Goal: Book appointment/travel/reservation

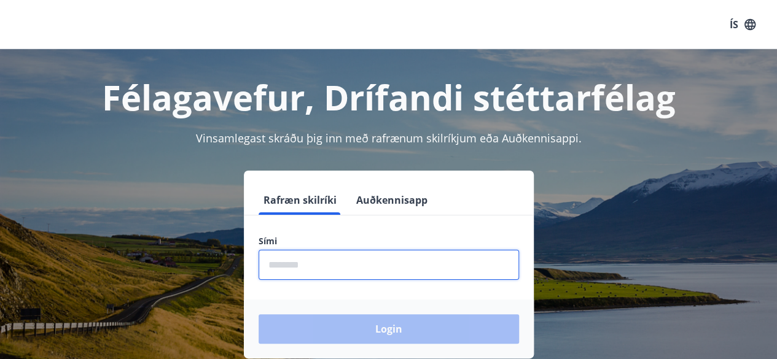
click at [358, 277] on input "phone" at bounding box center [389, 265] width 261 height 30
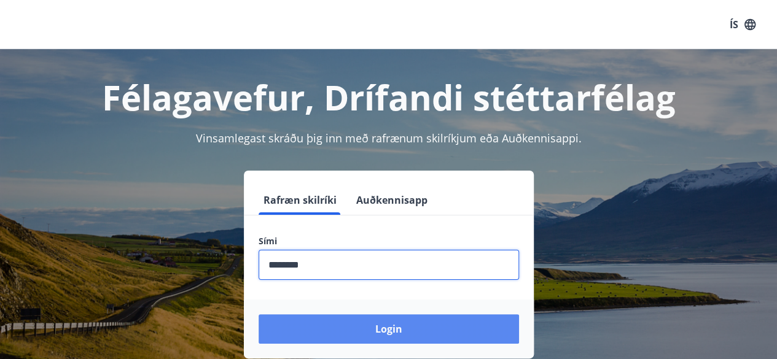
type input "********"
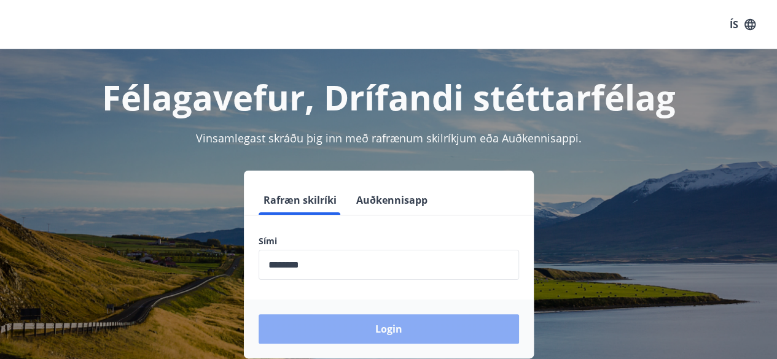
click at [356, 327] on button "Login" at bounding box center [389, 329] width 261 height 29
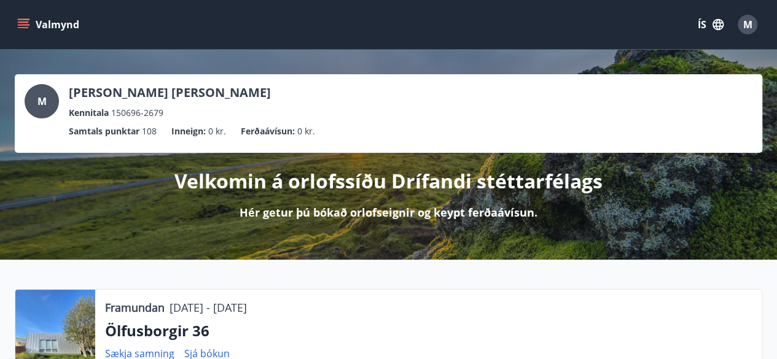
click at [753, 18] on div "M" at bounding box center [748, 25] width 20 height 20
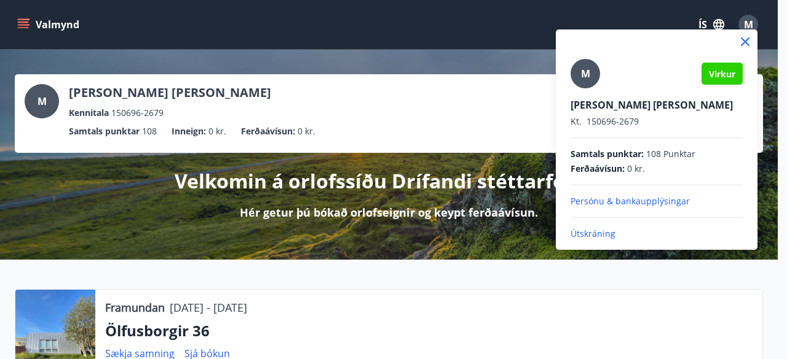
click at [778, 83] on div at bounding box center [393, 179] width 787 height 359
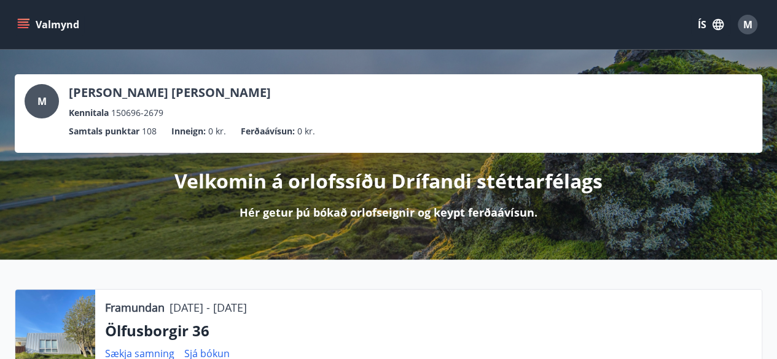
click at [19, 19] on icon "menu" at bounding box center [25, 19] width 14 height 1
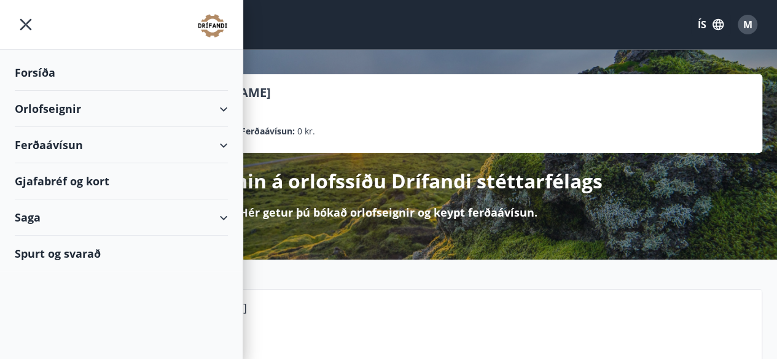
click at [225, 106] on div "Orlofseignir" at bounding box center [121, 109] width 213 height 36
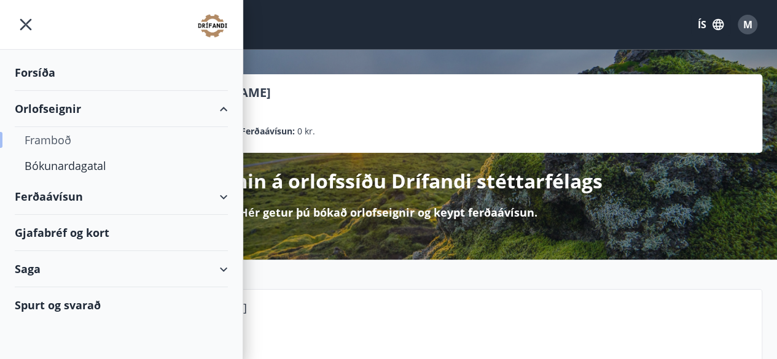
click at [43, 144] on div "Framboð" at bounding box center [122, 140] width 194 height 26
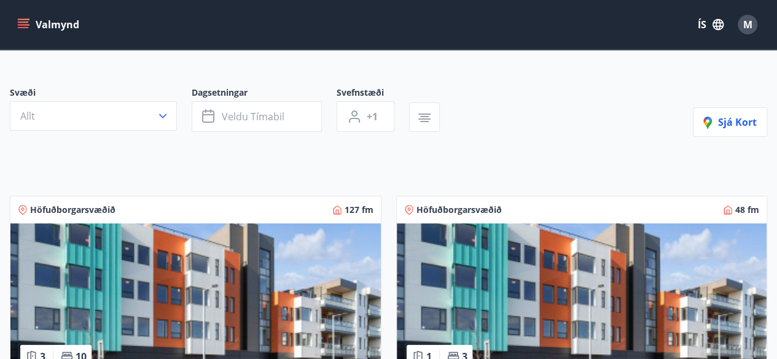
scroll to position [73, 0]
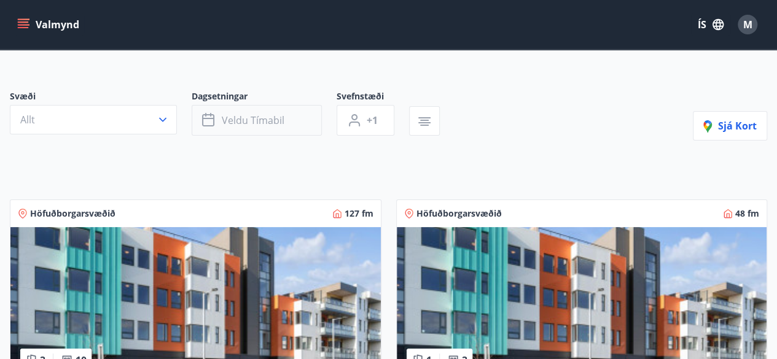
click at [267, 123] on span "Veldu tímabil" at bounding box center [253, 121] width 63 height 14
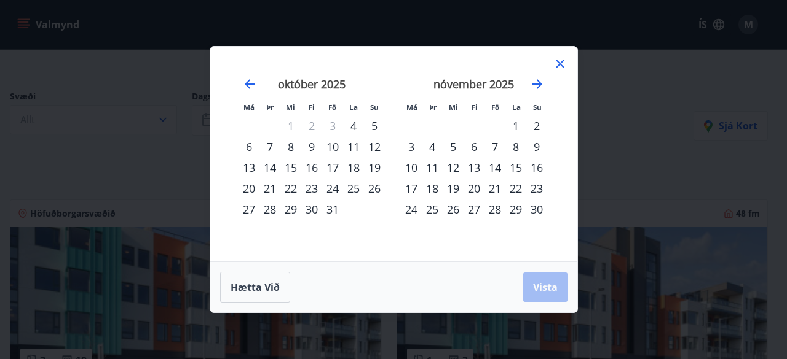
click at [536, 92] on div "nóvember 2025" at bounding box center [474, 88] width 146 height 54
click at [535, 88] on icon "Move forward to switch to the next month." at bounding box center [537, 84] width 15 height 15
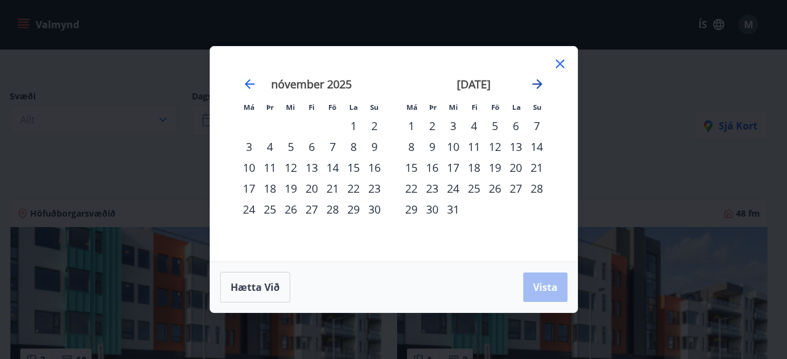
click at [535, 88] on icon "Move forward to switch to the next month." at bounding box center [537, 84] width 15 height 15
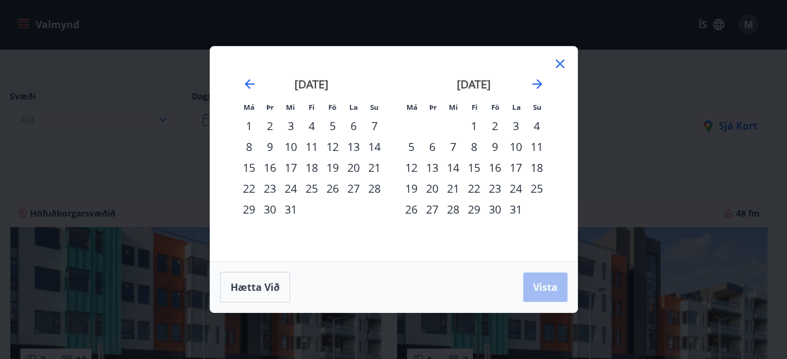
click at [248, 191] on div "22" at bounding box center [248, 188] width 21 height 21
click at [372, 188] on div "28" at bounding box center [374, 188] width 21 height 21
click at [544, 282] on span "Vista" at bounding box center [545, 288] width 25 height 14
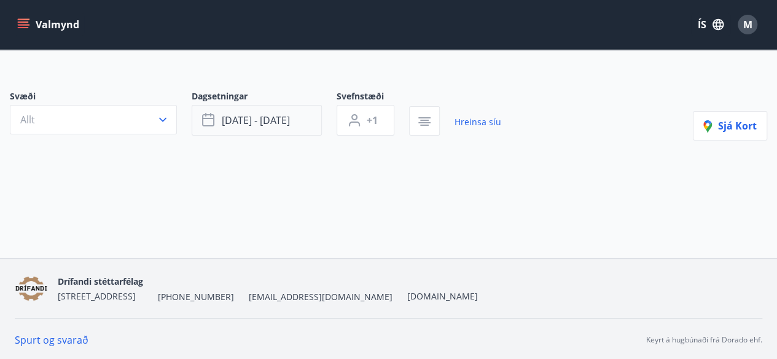
click at [306, 120] on button "des 22 - des 28" at bounding box center [257, 120] width 130 height 31
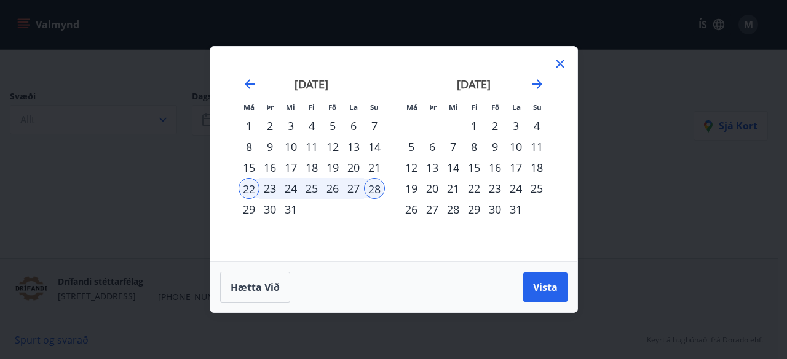
click at [269, 192] on div "23" at bounding box center [269, 188] width 21 height 21
click at [269, 210] on div "30" at bounding box center [269, 209] width 21 height 21
click at [546, 294] on span "Vista" at bounding box center [545, 288] width 25 height 14
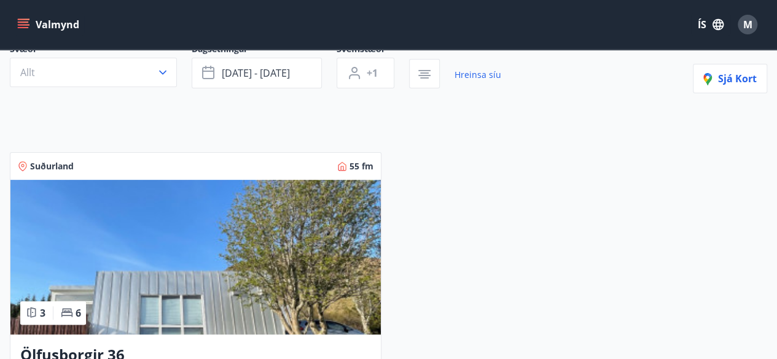
scroll to position [172, 0]
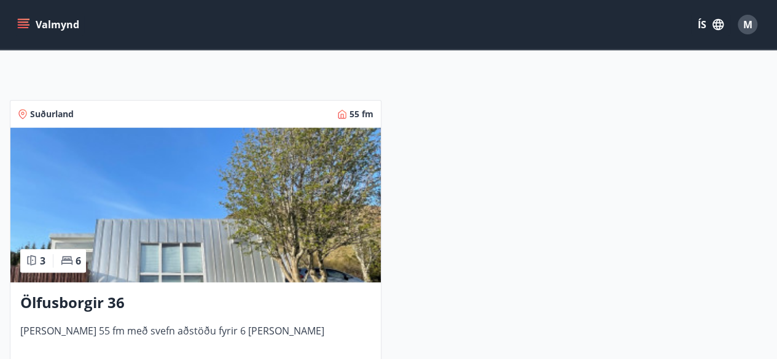
click at [73, 304] on h3 "Ölfusborgir 36" at bounding box center [195, 303] width 351 height 22
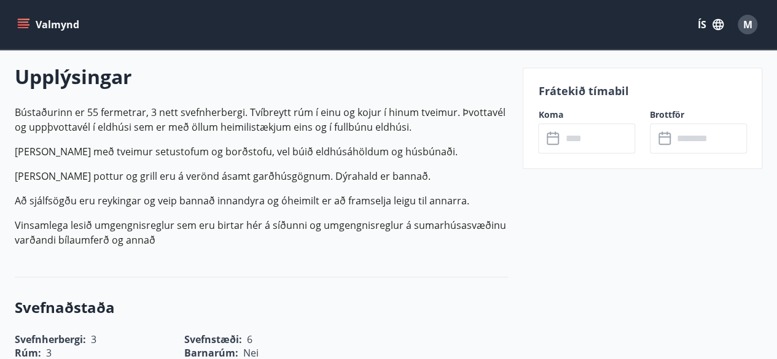
scroll to position [361, 0]
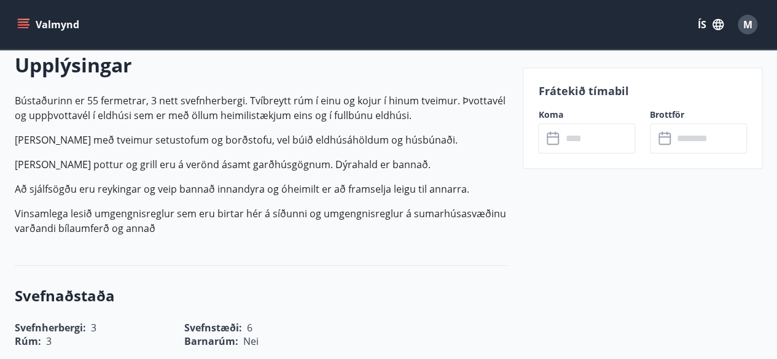
click at [606, 143] on input "text" at bounding box center [599, 139] width 74 height 30
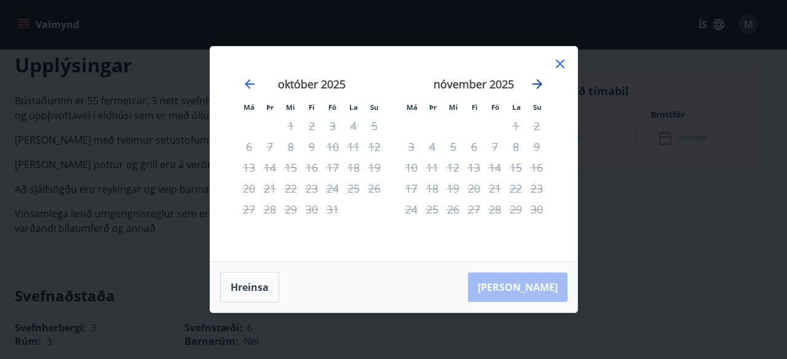
click at [541, 80] on icon "Move forward to switch to the next month." at bounding box center [537, 84] width 15 height 15
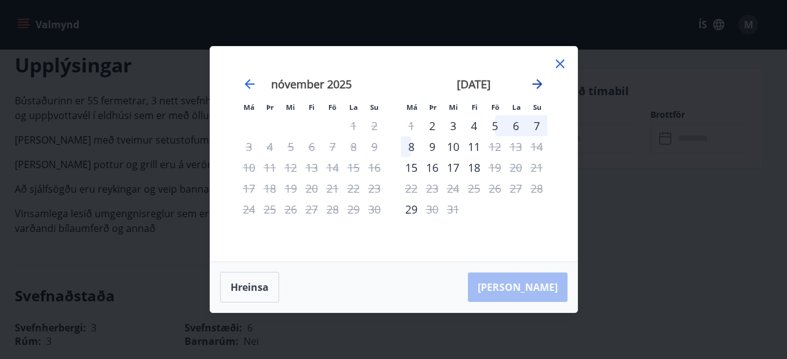
click at [541, 80] on icon "Move forward to switch to the next month." at bounding box center [537, 84] width 15 height 15
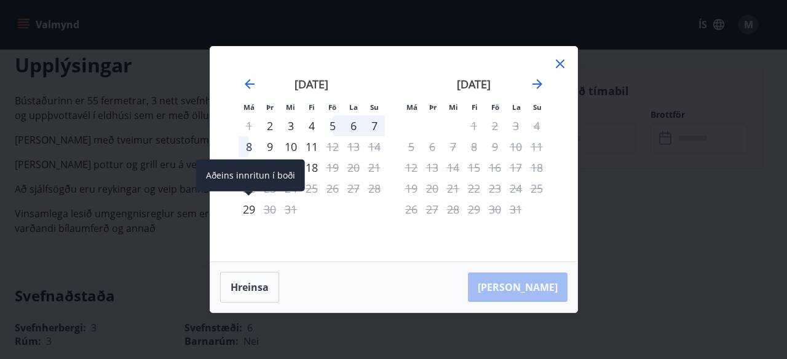
click at [254, 212] on div "29" at bounding box center [248, 209] width 21 height 21
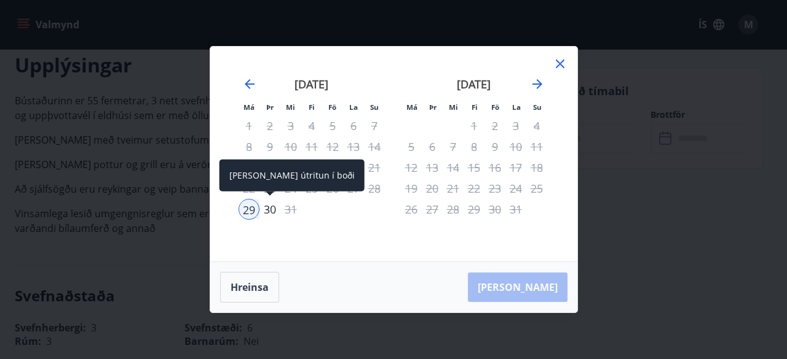
click at [270, 211] on div "30" at bounding box center [269, 209] width 21 height 21
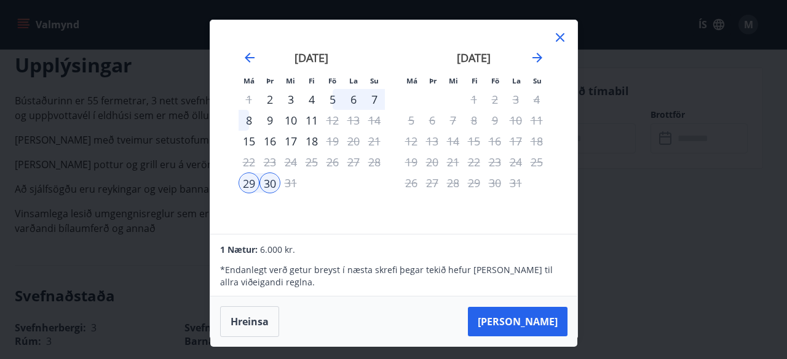
click at [557, 37] on icon at bounding box center [559, 37] width 15 height 15
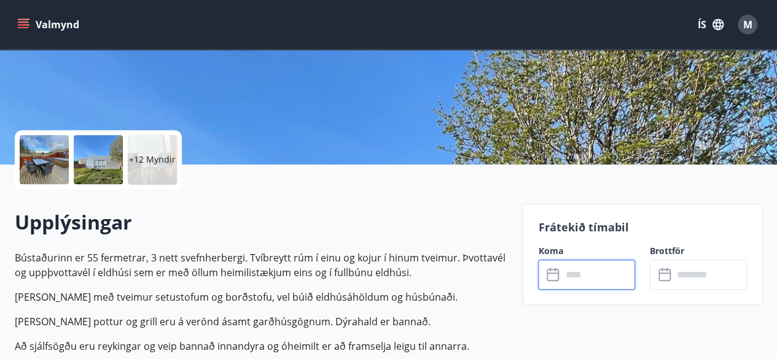
scroll to position [149, 0]
